Goal: Information Seeking & Learning: Learn about a topic

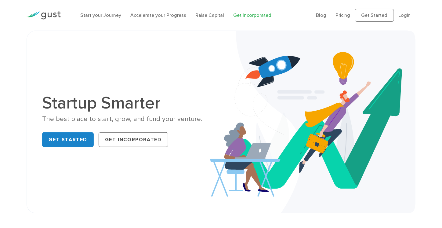
click at [247, 15] on link "Get Incorporated" at bounding box center [252, 15] width 38 height 6
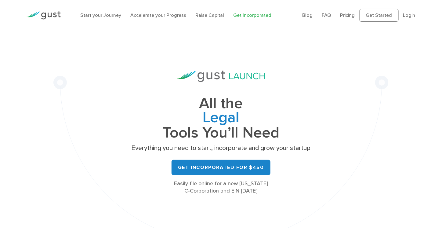
click at [390, 97] on div "All the Legal Cap Table Fundraising Governance Tools You’ll Need Everything you…" at bounding box center [221, 140] width 398 height 218
drag, startPoint x: 218, startPoint y: 185, endPoint x: 141, endPoint y: 160, distance: 81.8
click at [157, 181] on div "Easily file online for a new Delaware C-Corporation and EIN today" at bounding box center [221, 187] width 183 height 15
click at [139, 147] on p "Everything you need to start, incorporate and grow your startup" at bounding box center [221, 148] width 183 height 9
click at [100, 14] on link "Start your Journey" at bounding box center [100, 15] width 41 height 6
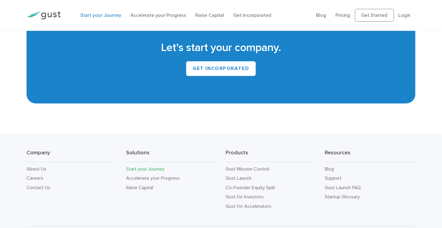
scroll to position [1161, 0]
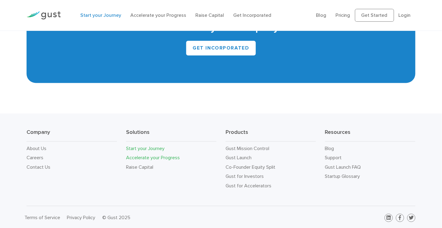
click at [152, 158] on link "Accelerate your Progress" at bounding box center [153, 158] width 54 height 6
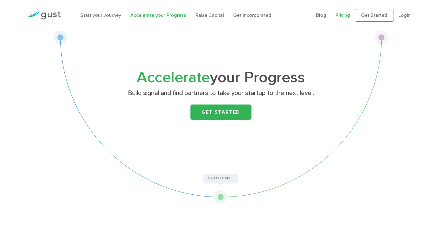
click at [344, 14] on link "Pricing" at bounding box center [343, 15] width 15 height 6
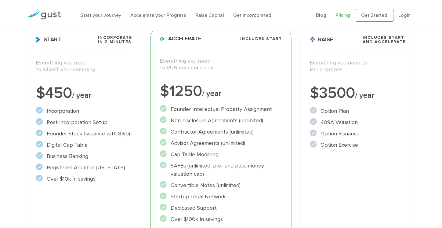
scroll to position [92, 0]
click at [54, 112] on li "Incorporation" at bounding box center [84, 111] width 96 height 8
click at [70, 123] on li "Post-incorporation Setup" at bounding box center [84, 122] width 96 height 8
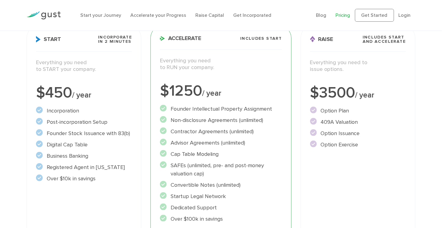
click at [70, 123] on li "Post-incorporation Setup" at bounding box center [84, 122] width 96 height 8
click at [75, 130] on li "Founder Stock Issuance with 83(b)" at bounding box center [84, 133] width 96 height 8
click at [68, 143] on li "Digital Cap Table" at bounding box center [84, 145] width 96 height 8
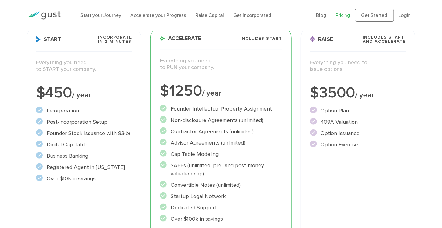
click at [68, 143] on li "Digital Cap Table" at bounding box center [84, 145] width 96 height 8
click at [87, 151] on ul "Incorporation" at bounding box center [84, 145] width 96 height 76
click at [83, 153] on li "Business Banking" at bounding box center [84, 156] width 96 height 8
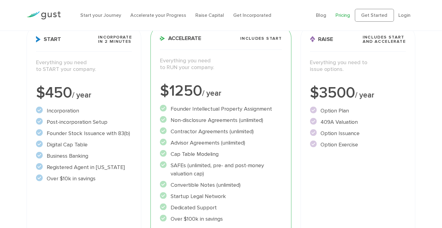
click at [83, 153] on li "Business Banking" at bounding box center [84, 156] width 96 height 8
click at [98, 165] on li "Registered Agent in Delaware" at bounding box center [84, 167] width 96 height 8
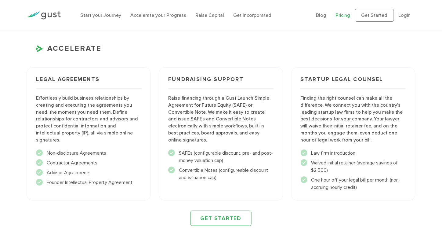
scroll to position [614, 0]
drag, startPoint x: 301, startPoint y: 94, endPoint x: 361, endPoint y: 145, distance: 79.5
click at [361, 145] on div "Startup Legal Counsel Finding the right counsel can make all the difference. We…" at bounding box center [354, 132] width 124 height 133
click at [363, 136] on p "Finding the right counsel can make all the difference. We connect you with the …" at bounding box center [353, 118] width 105 height 49
drag, startPoint x: 364, startPoint y: 184, endPoint x: 311, endPoint y: 179, distance: 52.8
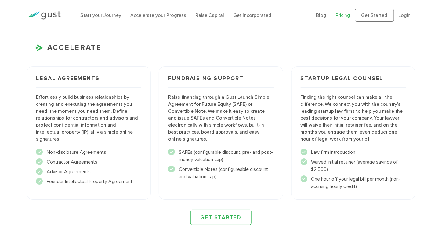
click at [311, 179] on li "One hour off your legal bill per month (non-accruing hourly credit)" at bounding box center [353, 182] width 105 height 15
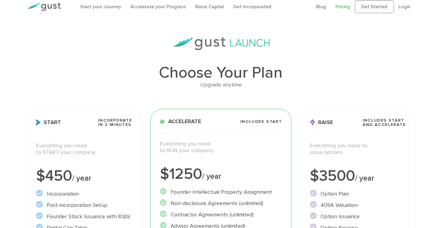
scroll to position [0, 0]
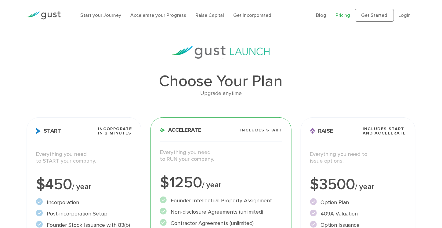
click at [346, 13] on link "Pricing" at bounding box center [343, 15] width 15 height 6
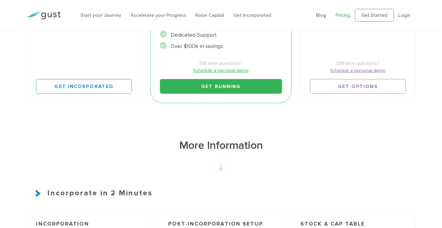
scroll to position [336, 0]
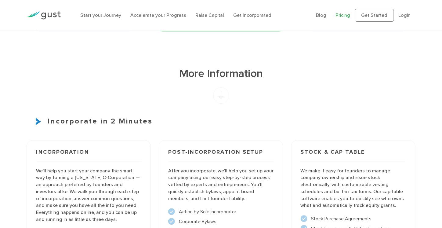
click at [221, 97] on rect at bounding box center [222, 95] width 16 height 17
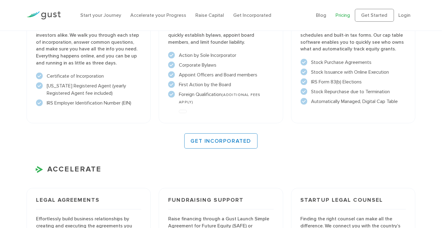
scroll to position [581, 0]
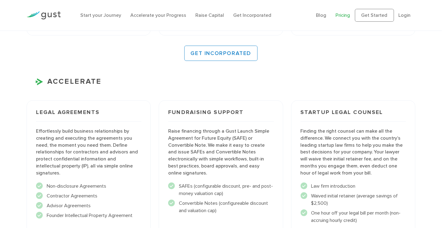
click at [369, 46] on div "GET INCORPORATED" at bounding box center [221, 53] width 389 height 15
click at [48, 14] on img at bounding box center [44, 15] width 34 height 8
